Goal: Transaction & Acquisition: Purchase product/service

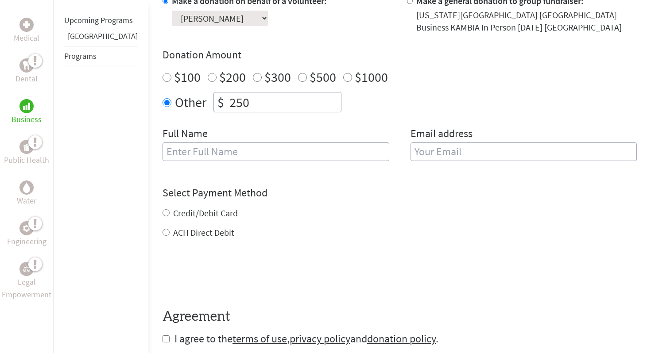
scroll to position [259, 0]
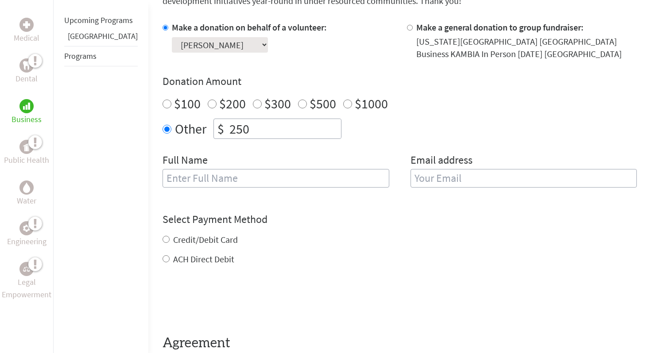
click at [297, 181] on input "text" at bounding box center [275, 178] width 227 height 19
type input "[PERSON_NAME]"
click at [449, 181] on input "email" at bounding box center [523, 178] width 227 height 19
type input "[EMAIL_ADDRESS][DOMAIN_NAME]"
click at [169, 238] on div "Credit/Debit Card ACH Direct Debit" at bounding box center [399, 250] width 474 height 32
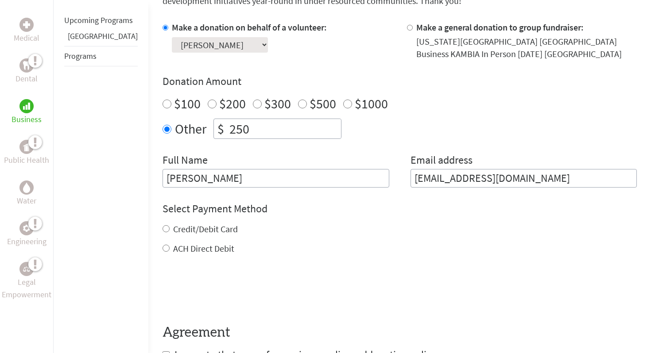
click at [201, 228] on label "Credit/Debit Card" at bounding box center [205, 229] width 65 height 11
click at [170, 228] on input "Credit/Debit Card" at bounding box center [165, 228] width 7 height 7
radio input "true"
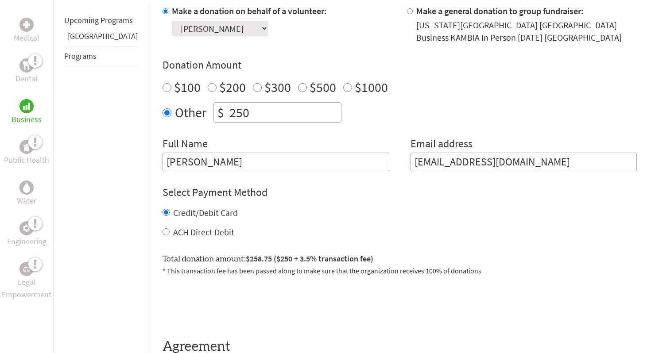
scroll to position [277, 0]
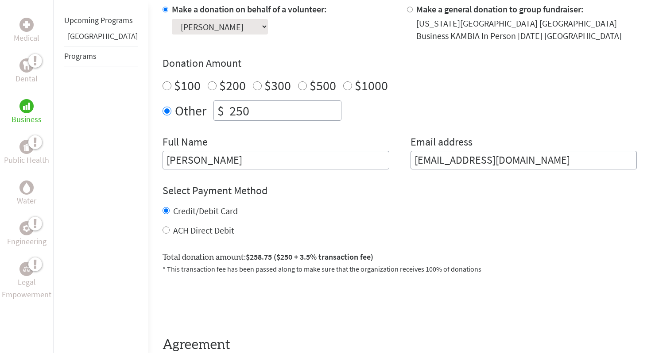
click at [188, 231] on label "ACH Direct Debit" at bounding box center [203, 230] width 61 height 11
click at [170, 231] on input "ACH Direct Debit" at bounding box center [165, 230] width 7 height 7
radio input "true"
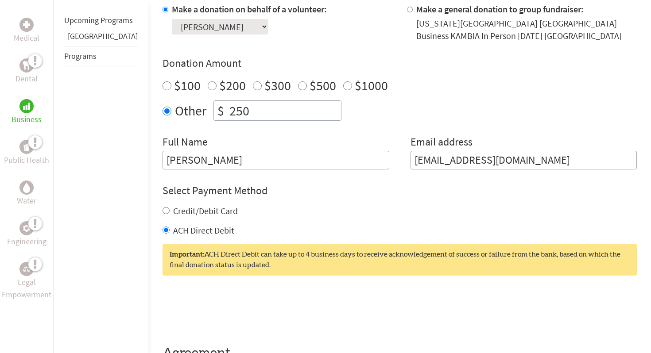
click at [186, 211] on label "Credit/Debit Card" at bounding box center [205, 210] width 65 height 11
click at [170, 211] on input "Credit/Debit Card" at bounding box center [165, 210] width 7 height 7
radio input "true"
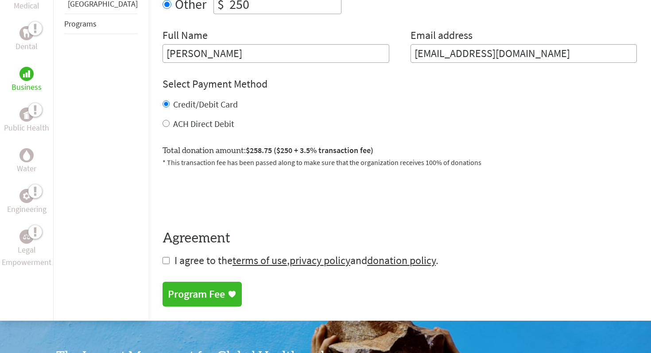
scroll to position [392, 0]
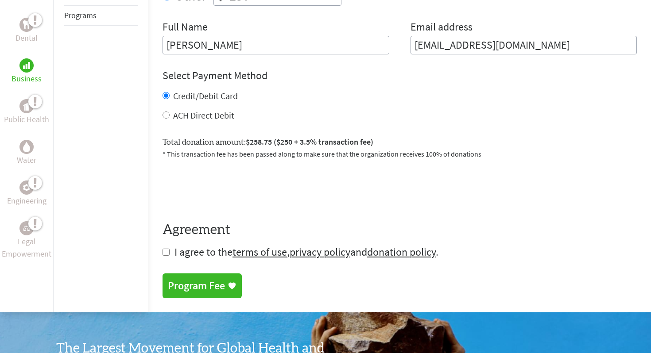
click at [162, 254] on input "checkbox" at bounding box center [165, 252] width 7 height 7
checkbox input "true"
click at [179, 288] on div "Program Fee" at bounding box center [196, 287] width 57 height 14
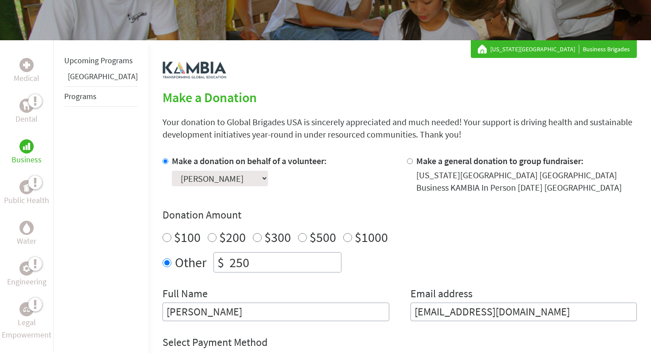
scroll to position [167, 0]
